Goal: Task Accomplishment & Management: Manage account settings

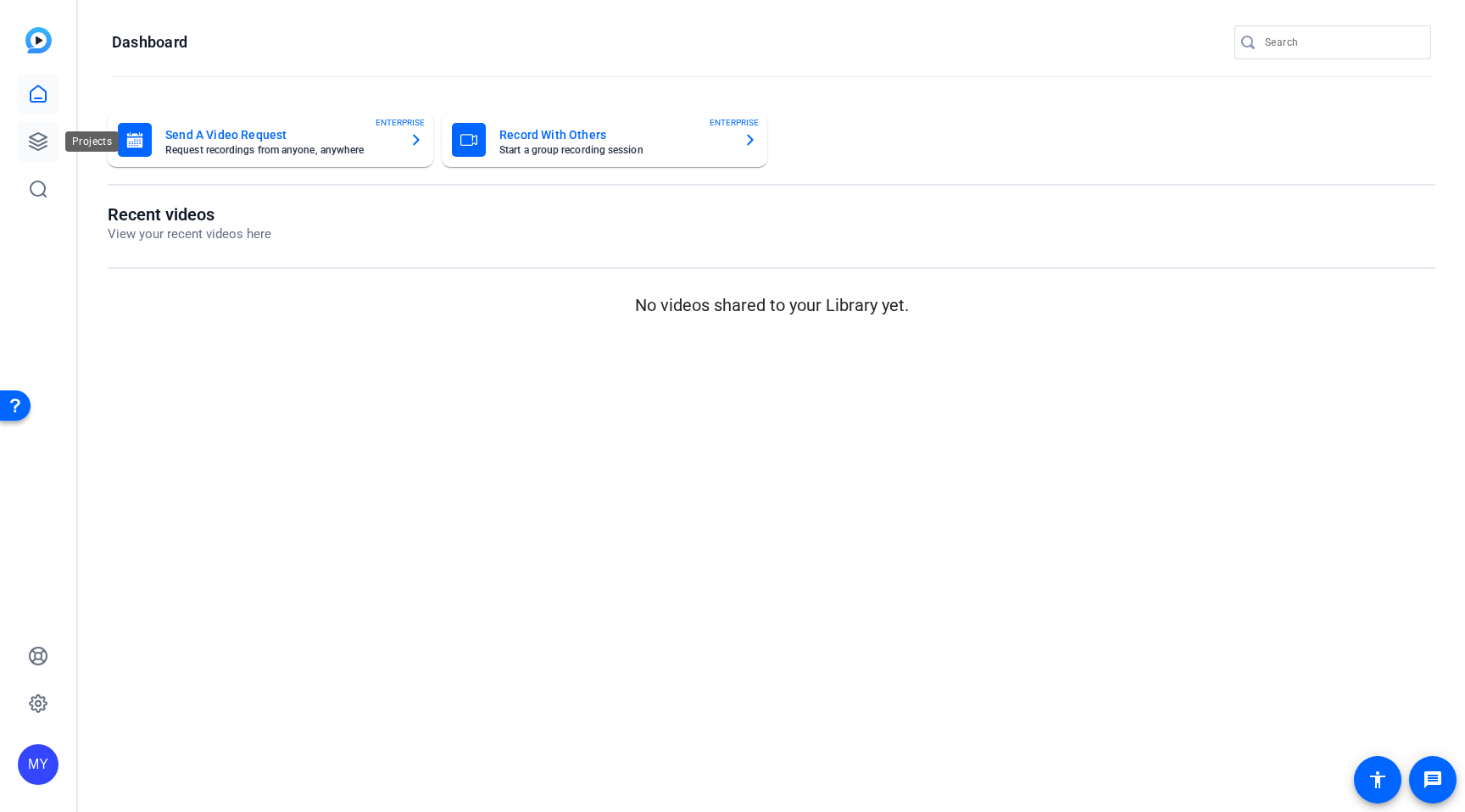
click at [35, 144] on icon at bounding box center [38, 141] width 17 height 17
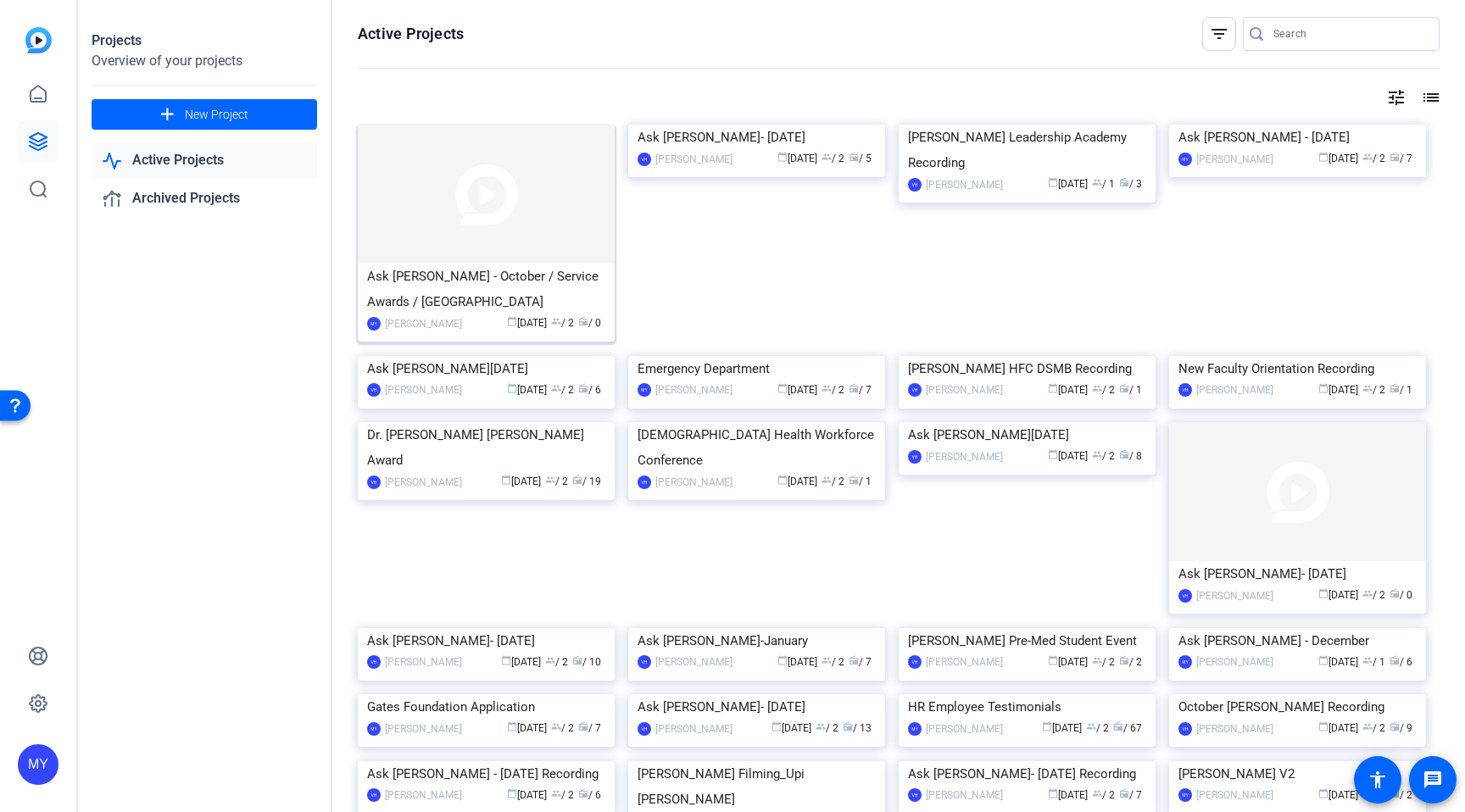
click at [484, 229] on img at bounding box center [486, 194] width 257 height 139
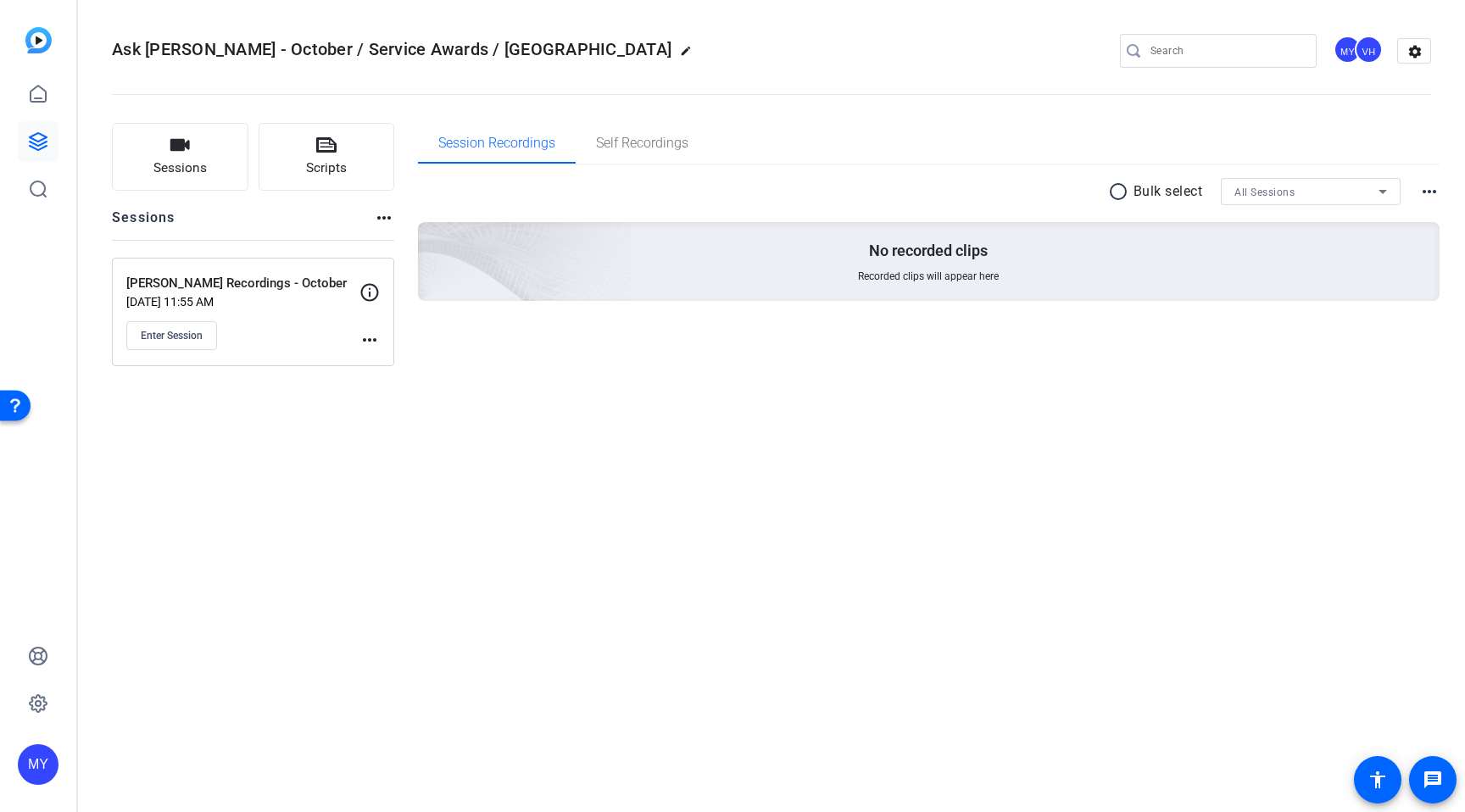
click at [365, 334] on mat-icon "more_horiz" at bounding box center [369, 339] width 20 height 20
click at [393, 363] on span "Edit Session" at bounding box center [411, 363] width 77 height 20
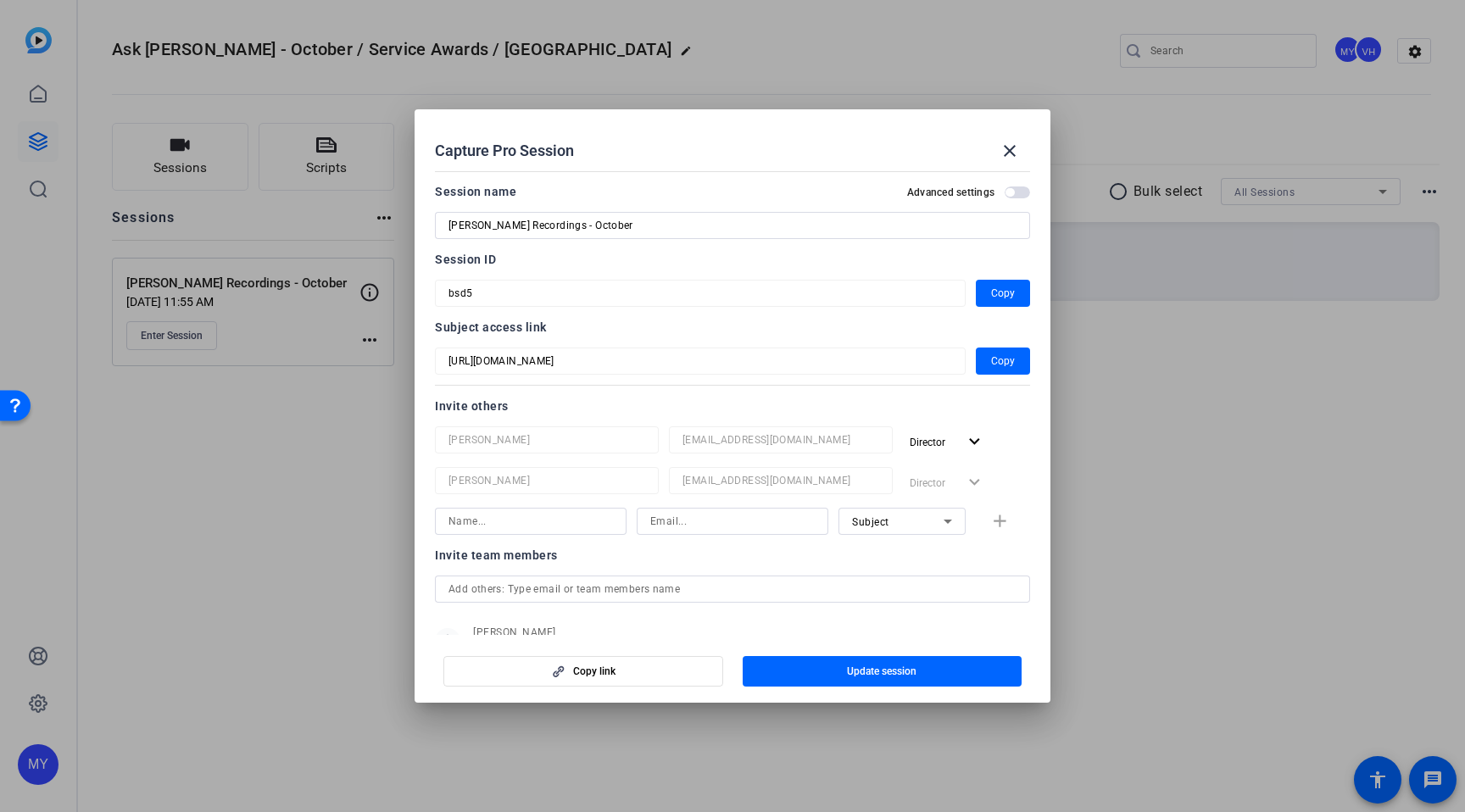
click at [495, 520] on input at bounding box center [530, 521] width 164 height 20
type input "d"
type input "[PERSON_NAME]"
type input "d"
click at [893, 521] on div "Subject" at bounding box center [897, 521] width 91 height 21
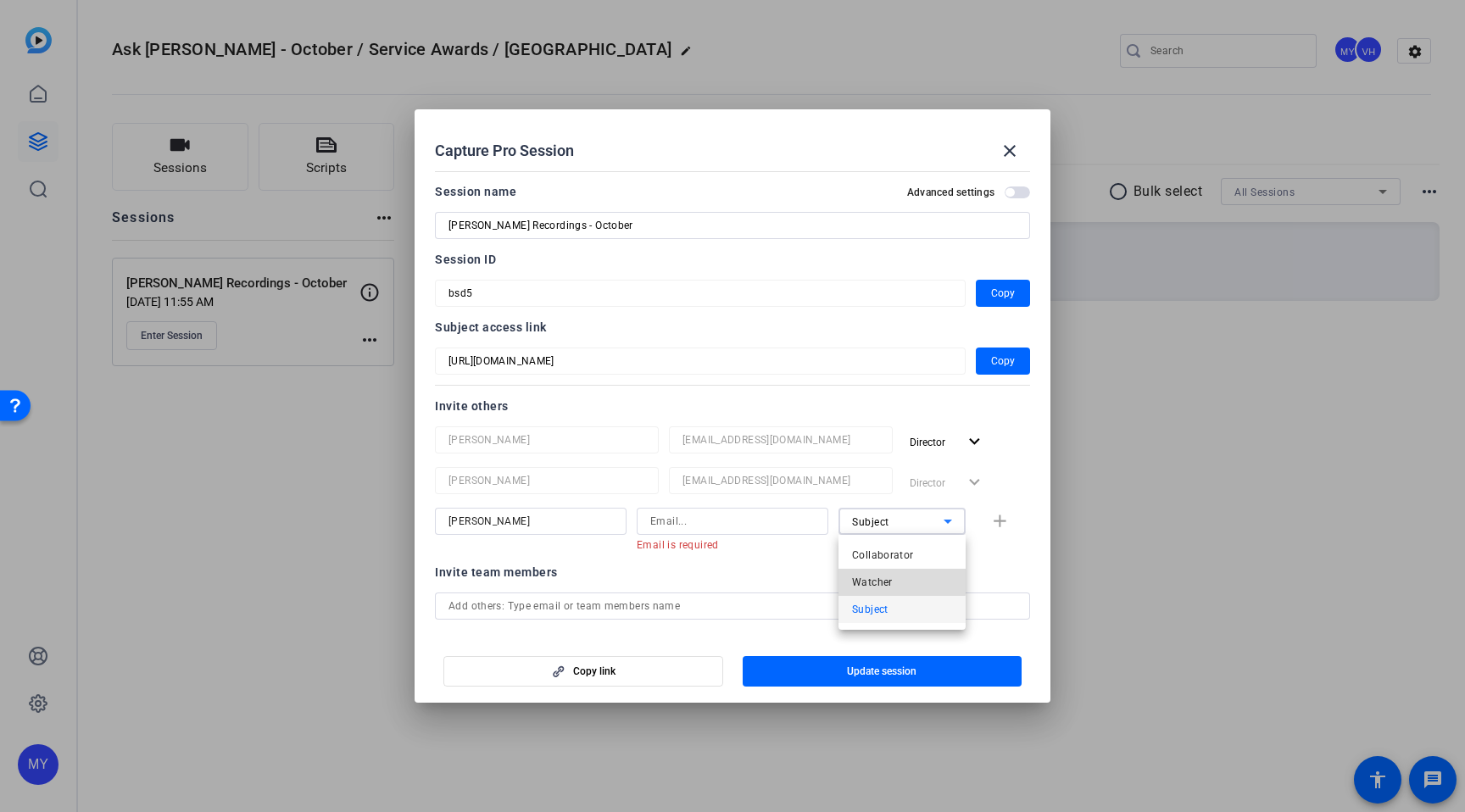
click at [899, 580] on mat-option "Watcher" at bounding box center [902, 581] width 128 height 27
click at [861, 516] on span "Watcher" at bounding box center [873, 522] width 42 height 12
click at [885, 552] on span "Collaborator" at bounding box center [883, 554] width 62 height 20
click at [684, 527] on input at bounding box center [732, 521] width 164 height 20
paste input "[PERSON_NAME] <[EMAIL_ADDRESS][DOMAIN_NAME]>"
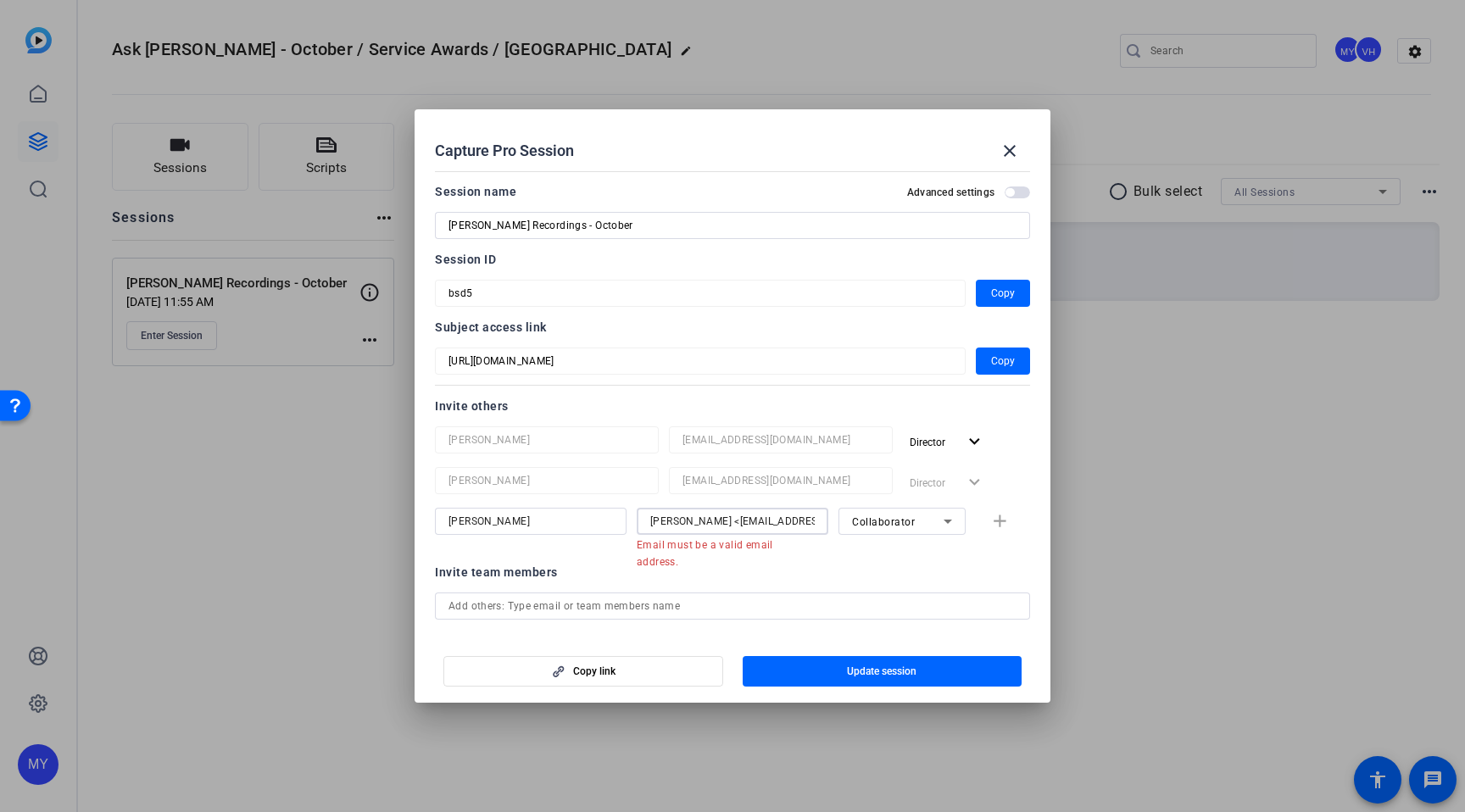
drag, startPoint x: 679, startPoint y: 523, endPoint x: 567, endPoint y: 509, distance: 112.9
click at [567, 509] on div "[PERSON_NAME] [PERSON_NAME] <[EMAIL_ADDRESS][DOMAIN_NAME]> Email must be a vali…" at bounding box center [732, 529] width 595 height 44
click at [809, 522] on input "[EMAIL_ADDRESS][DOMAIN_NAME]>" at bounding box center [732, 521] width 164 height 20
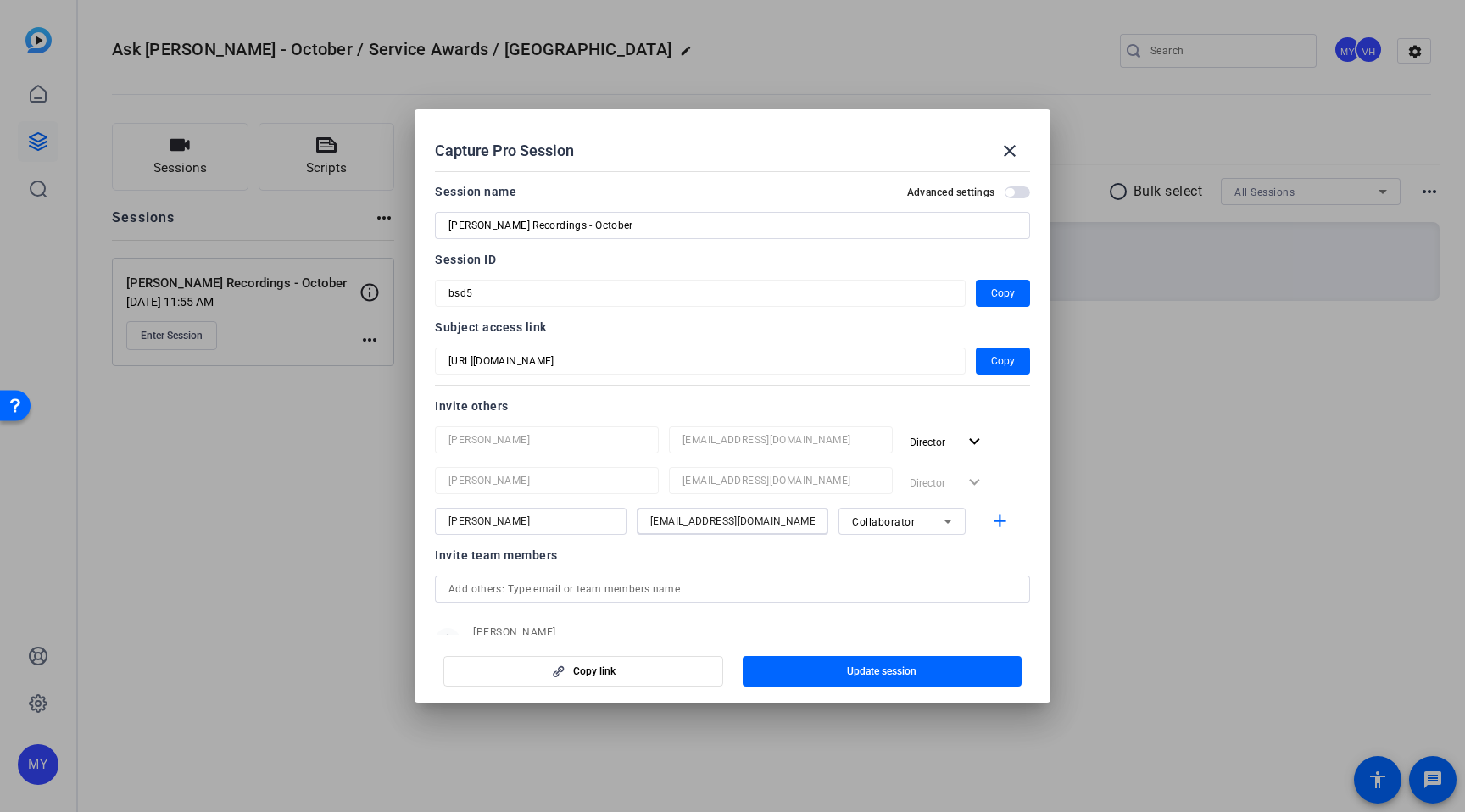
type input "[EMAIL_ADDRESS][DOMAIN_NAME]"
click at [925, 545] on div at bounding box center [902, 543] width 128 height 18
click at [998, 523] on mat-icon "add" at bounding box center [1000, 521] width 21 height 21
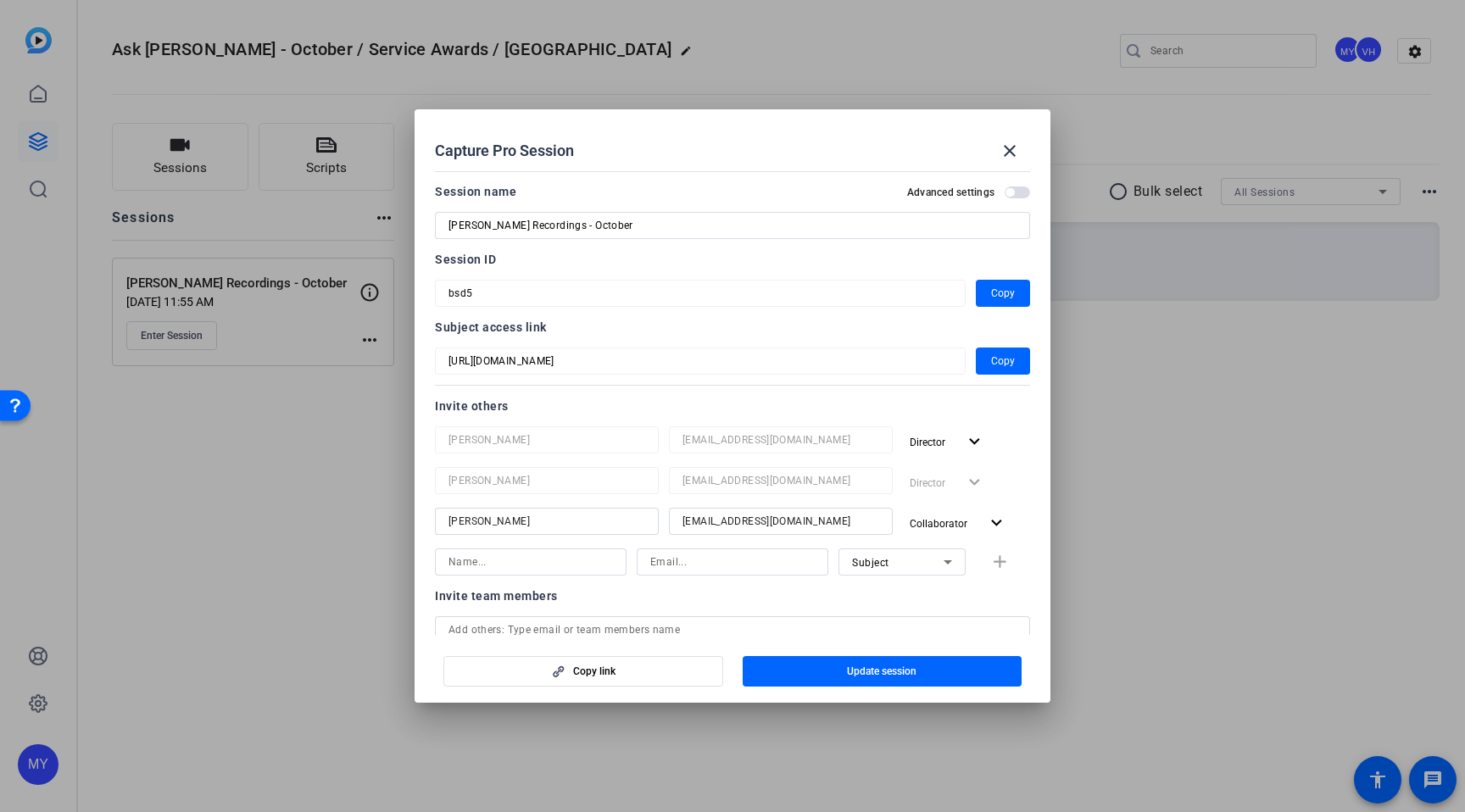
click at [534, 560] on input at bounding box center [530, 561] width 164 height 20
type input "[PERSON_NAME]"
paste input "[PERSON_NAME] <[EMAIL_ADDRESS][DOMAIN_NAME]>"
drag, startPoint x: 683, startPoint y: 564, endPoint x: 575, endPoint y: 560, distance: 108.1
click at [575, 560] on div "[PERSON_NAME] [PERSON_NAME] <[EMAIL_ADDRESS][DOMAIN_NAME]> Email must be a vali…" at bounding box center [732, 570] width 595 height 44
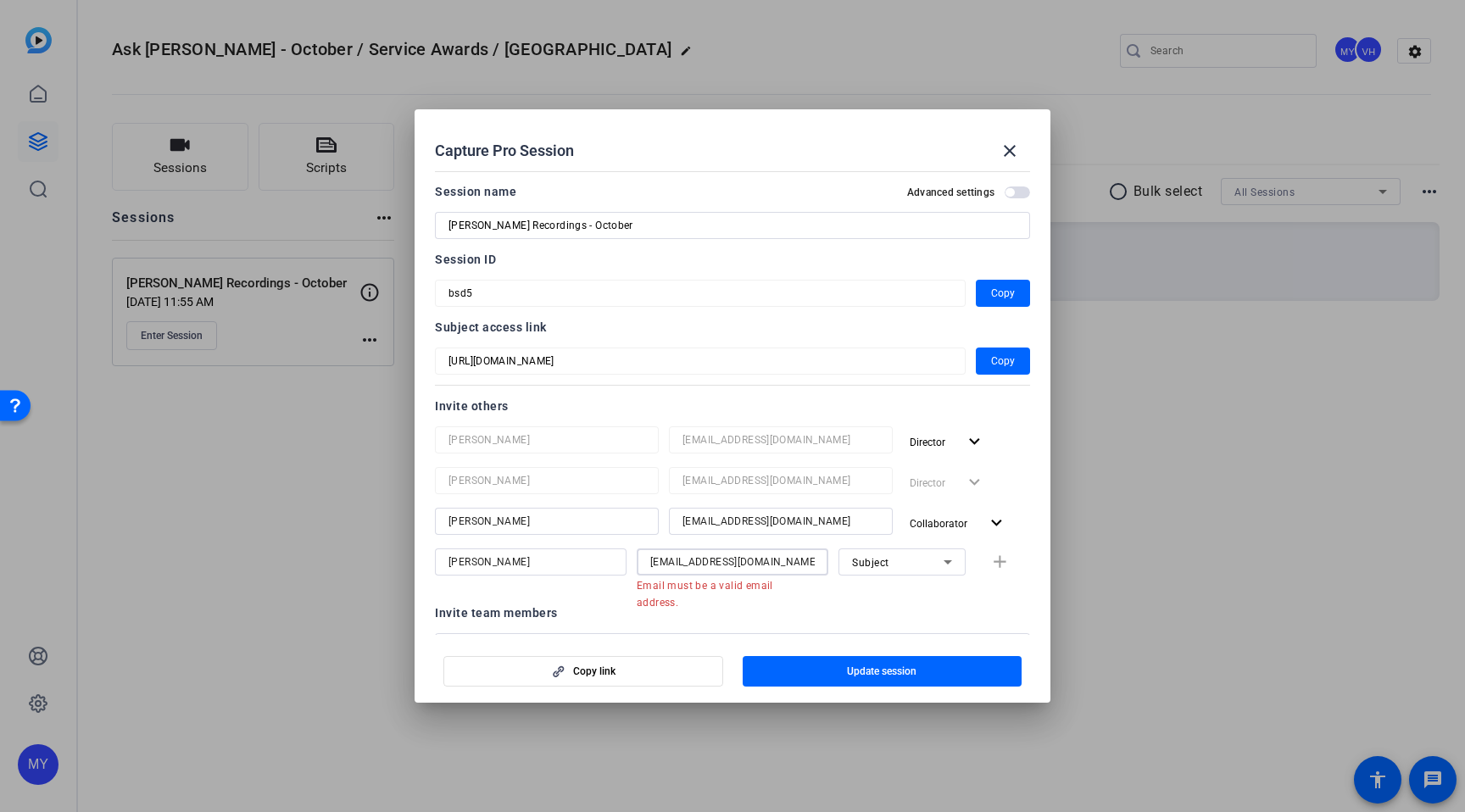
click at [795, 570] on input "[EMAIL_ADDRESS][DOMAIN_NAME]>" at bounding box center [732, 561] width 164 height 20
type input "[EMAIL_ADDRESS][DOMAIN_NAME]"
click at [856, 597] on div "Invite team members" at bounding box center [732, 595] width 595 height 20
click at [994, 563] on mat-icon "add" at bounding box center [1000, 562] width 21 height 21
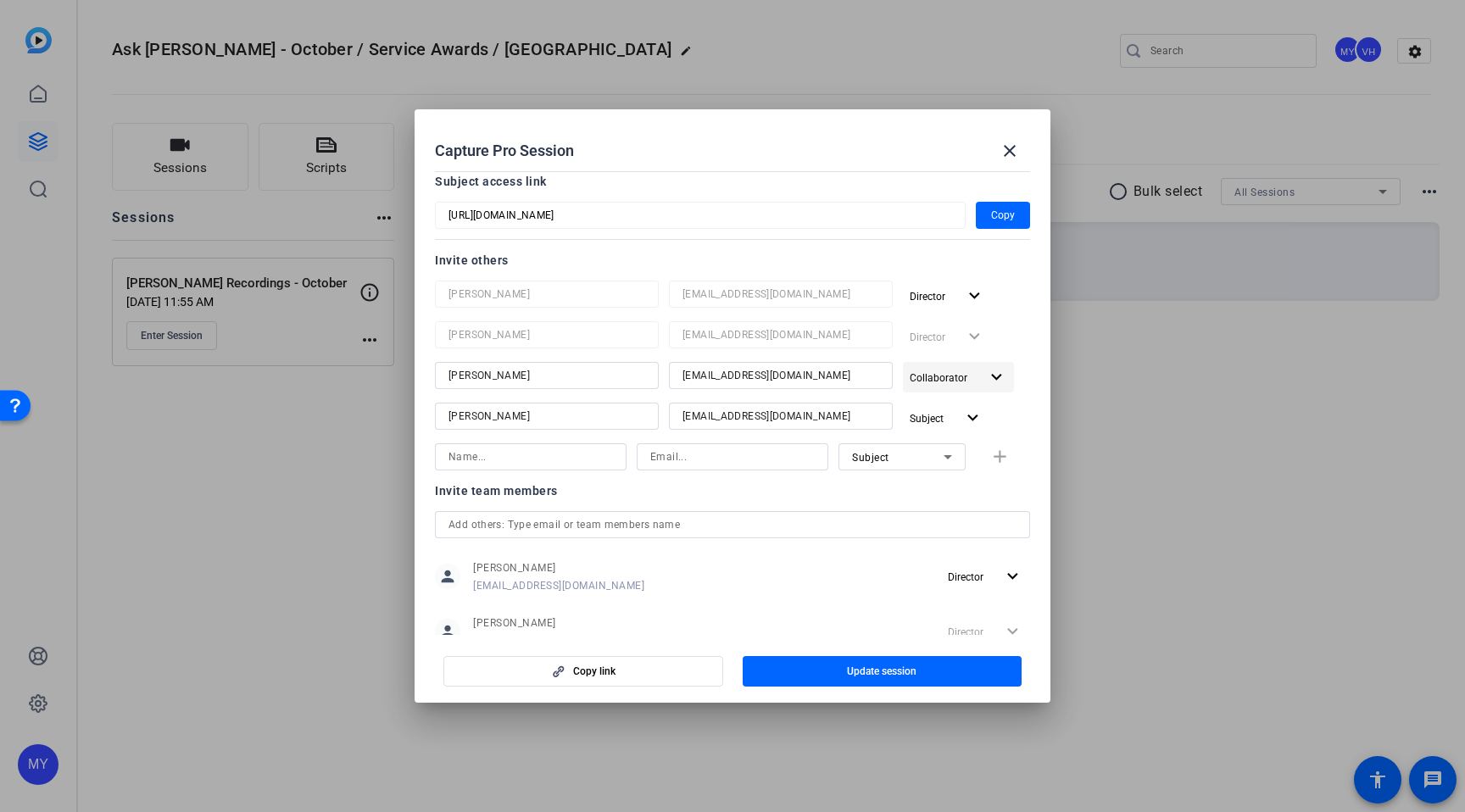
scroll to position [147, 0]
click at [538, 468] on div at bounding box center [530, 455] width 164 height 27
type input "[PERSON_NAME]"
paste input "[PERSON_NAME] <[EMAIL_ADDRESS][DOMAIN_NAME]>"
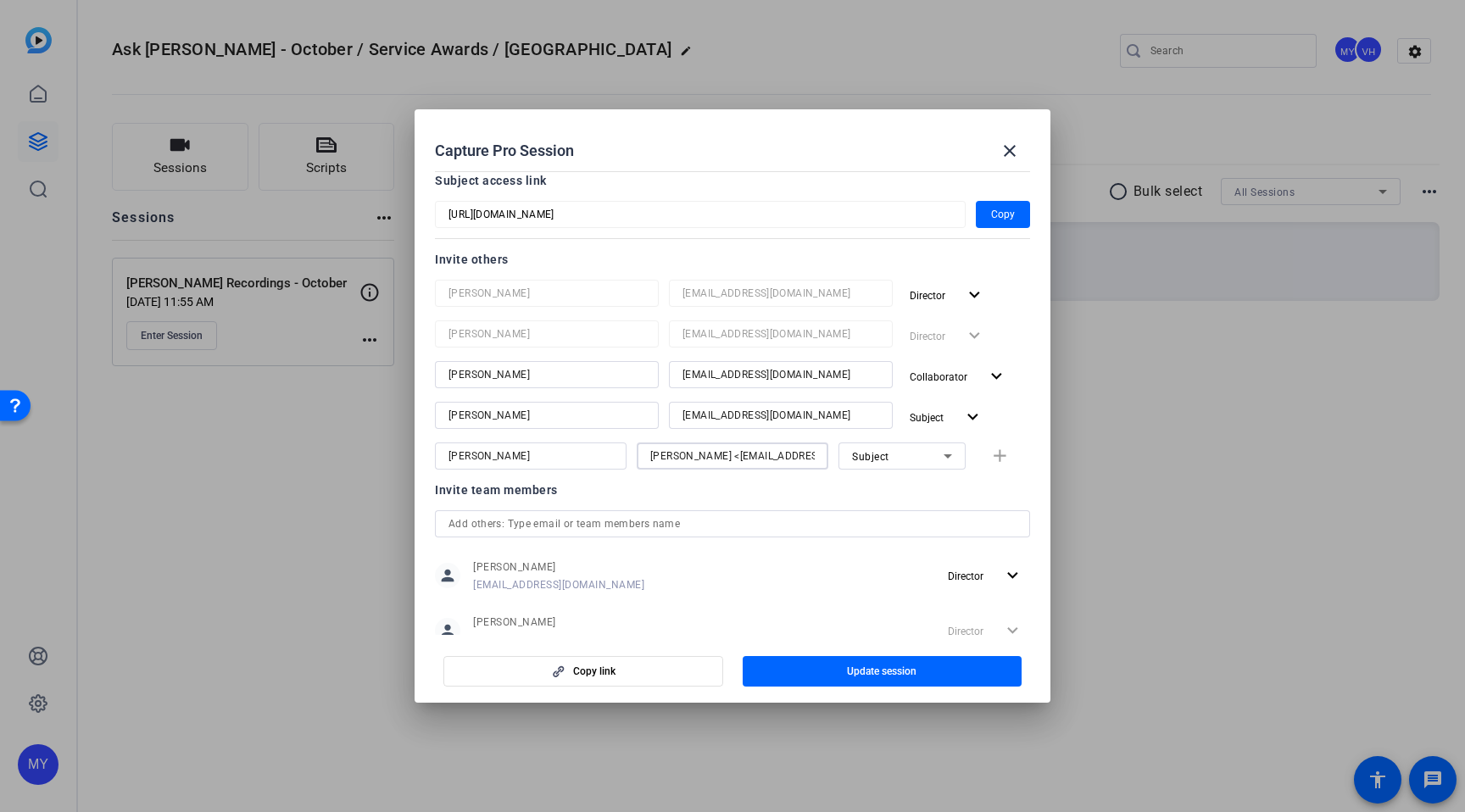
drag, startPoint x: 680, startPoint y: 455, endPoint x: 599, endPoint y: 455, distance: 81.0
click at [599, 455] on div "[PERSON_NAME] [PERSON_NAME] <[EMAIL_ADDRESS][DOMAIN_NAME]> Subject add" at bounding box center [732, 455] width 595 height 27
click at [792, 458] on input "[EMAIL_ADDRESS][DOMAIN_NAME]>" at bounding box center [732, 455] width 164 height 20
type input "[EMAIL_ADDRESS][DOMAIN_NAME]"
click at [808, 479] on div at bounding box center [732, 478] width 192 height 18
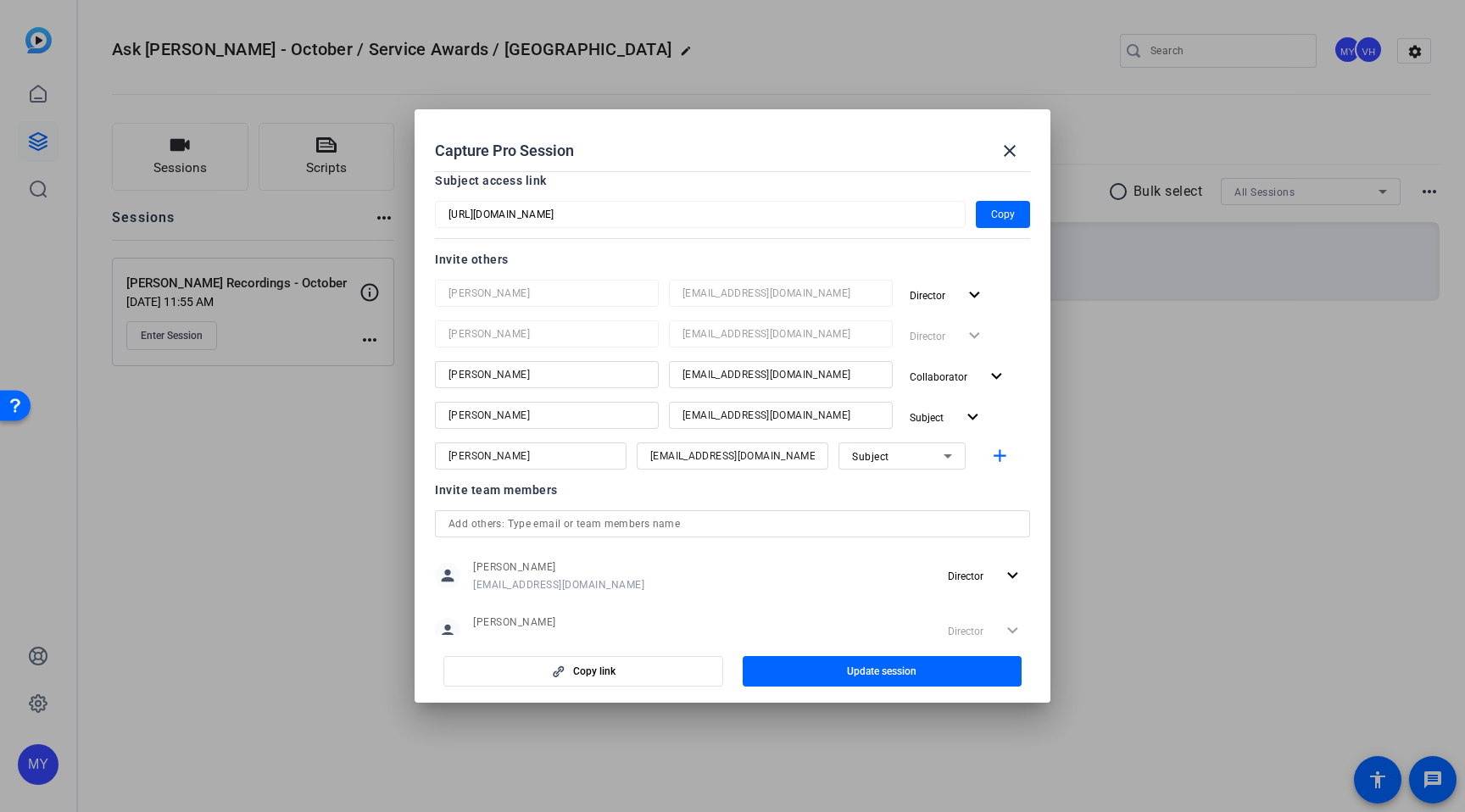
click at [949, 455] on icon at bounding box center [948, 456] width 9 height 4
click at [933, 495] on mat-option "Collaborator" at bounding box center [902, 489] width 128 height 27
click at [973, 415] on mat-icon "expand_more" at bounding box center [973, 417] width 21 height 21
click at [965, 455] on span "Collaborator" at bounding box center [976, 452] width 62 height 12
click at [1028, 423] on div "Collaborator expand_more" at bounding box center [966, 416] width 128 height 30
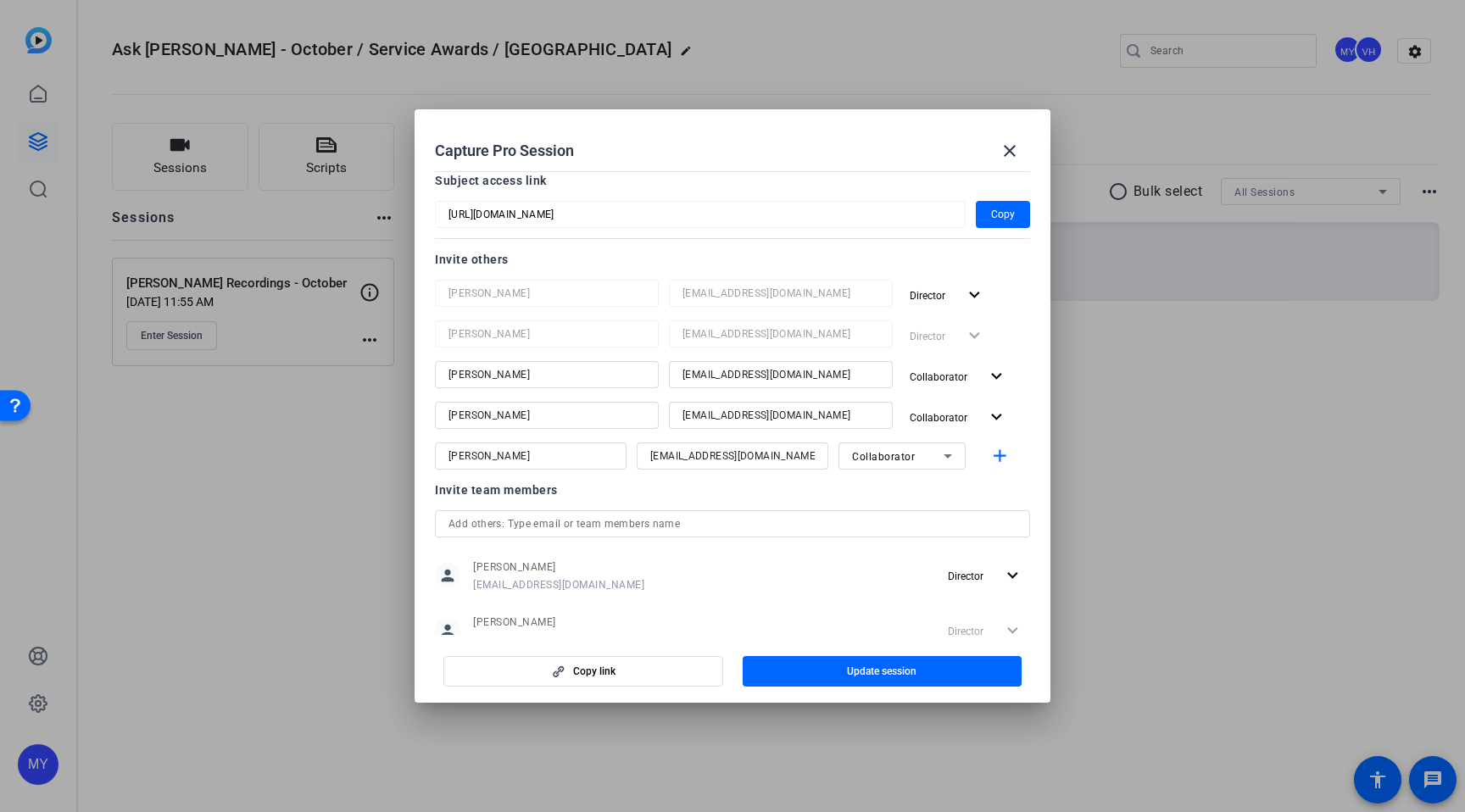
click at [955, 463] on icon at bounding box center [947, 455] width 20 height 20
click at [943, 518] on mat-option "Watcher" at bounding box center [902, 516] width 128 height 27
click at [988, 414] on mat-icon "expand_more" at bounding box center [996, 417] width 21 height 21
click at [956, 478] on span "Watcher" at bounding box center [965, 481] width 41 height 12
click at [976, 380] on span "Collaborator" at bounding box center [944, 376] width 69 height 20
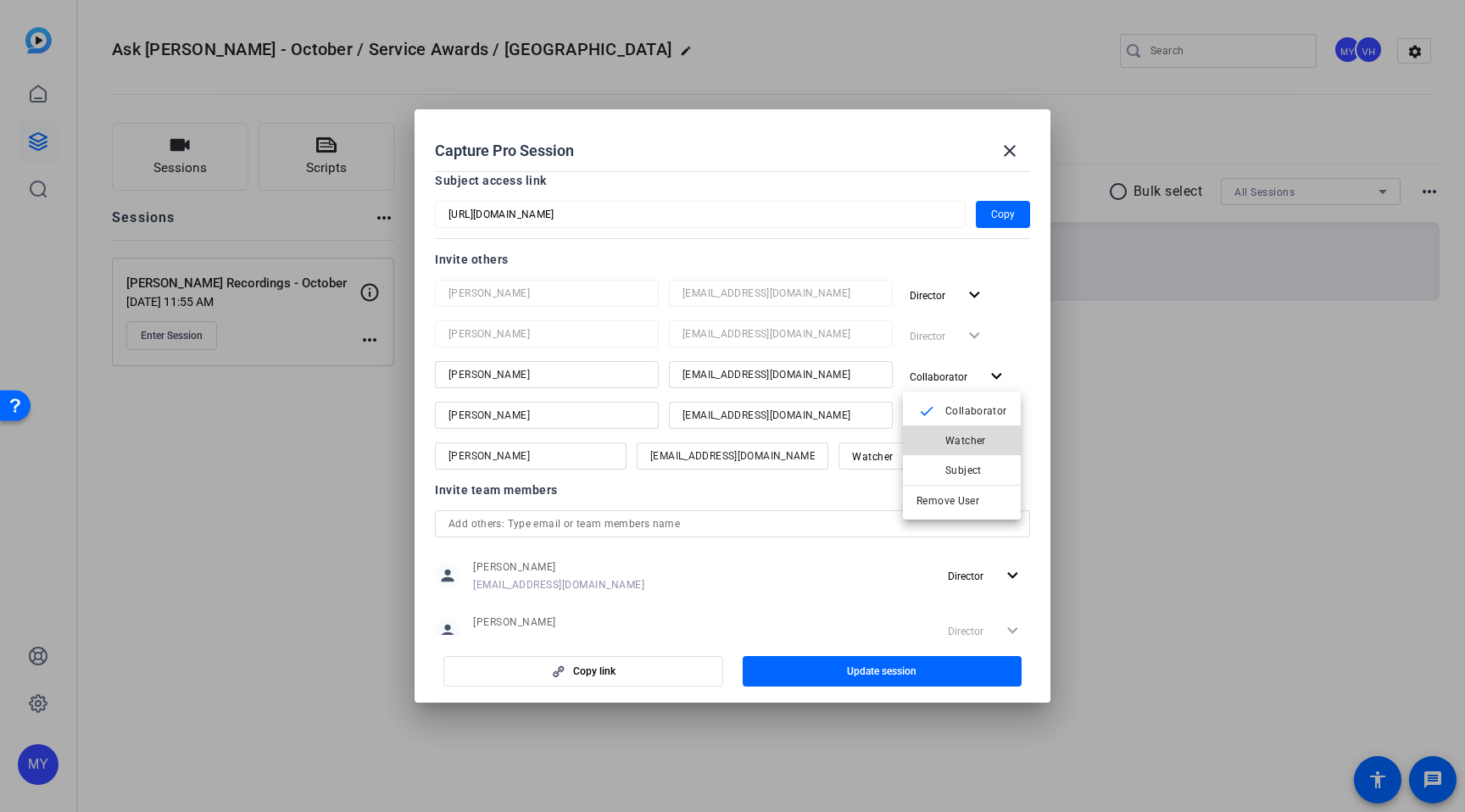
click at [967, 438] on span "Watcher" at bounding box center [965, 441] width 41 height 12
click at [1008, 334] on div "Director expand_more" at bounding box center [966, 335] width 128 height 30
click at [739, 487] on div at bounding box center [732, 478] width 192 height 18
click at [1001, 461] on mat-icon "add" at bounding box center [1000, 456] width 21 height 21
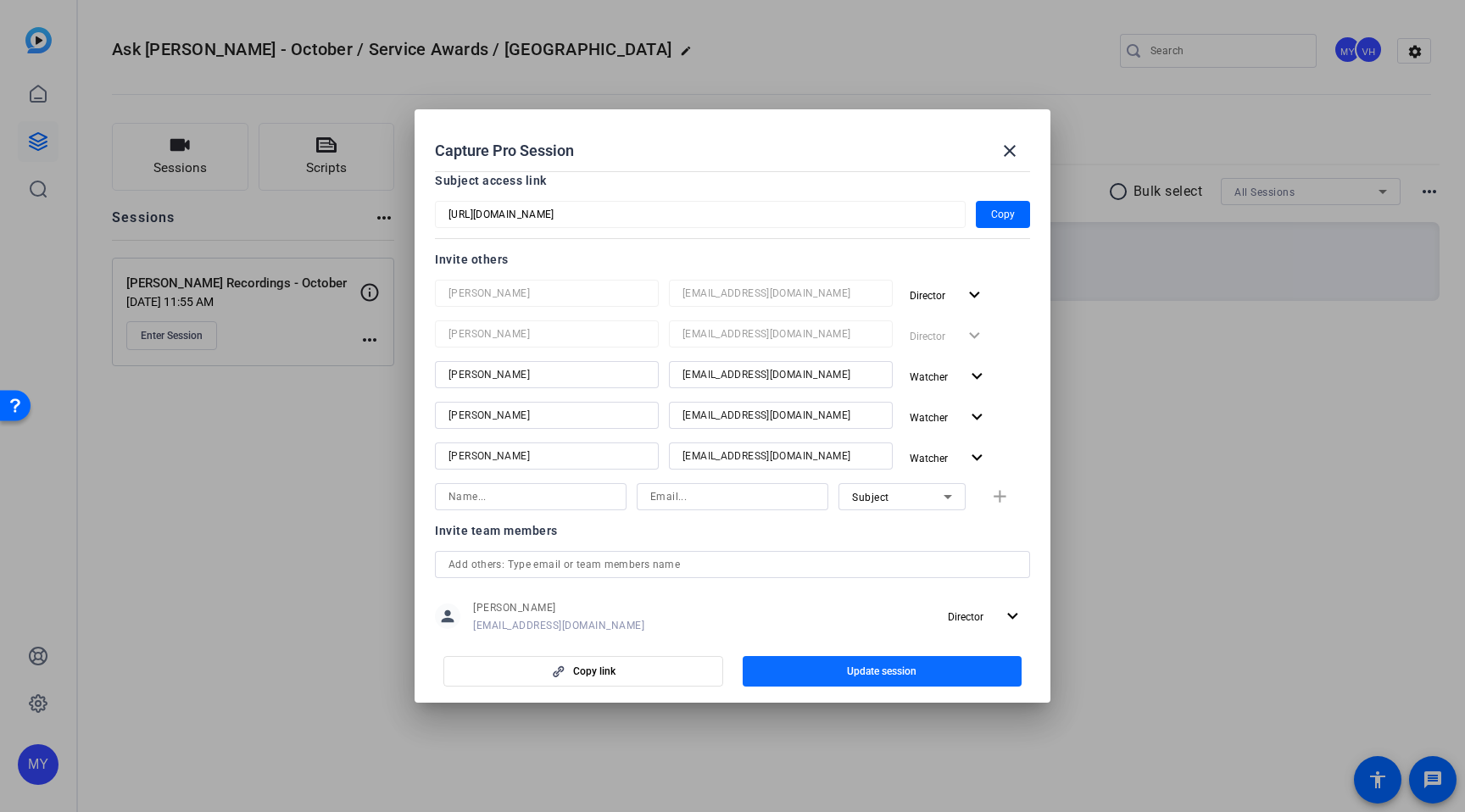
click at [858, 666] on span "Update session" at bounding box center [882, 671] width 69 height 14
